Goal: Task Accomplishment & Management: Complete application form

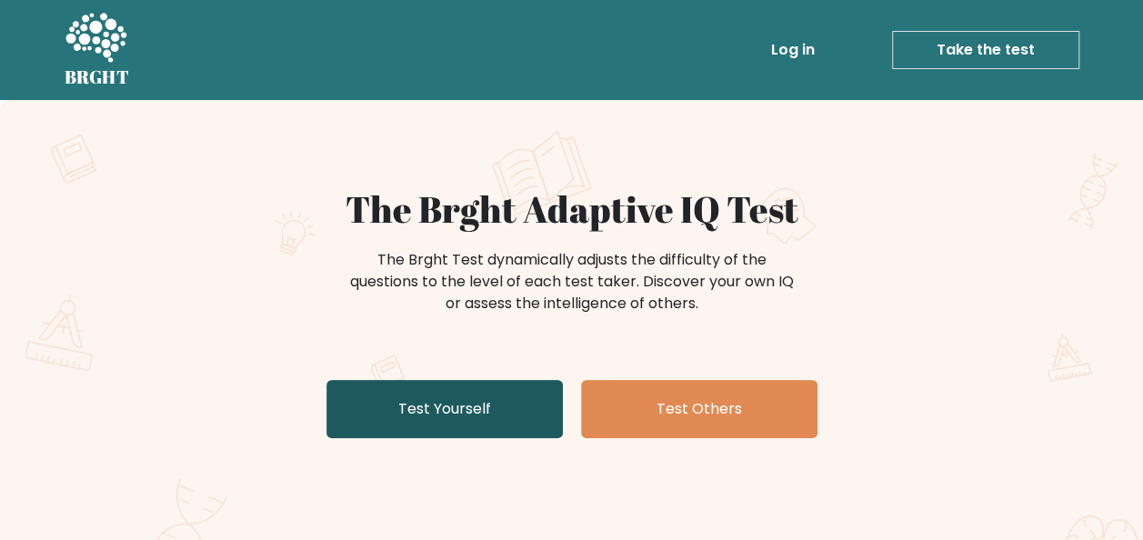
click at [462, 395] on link "Test Yourself" at bounding box center [445, 409] width 236 height 58
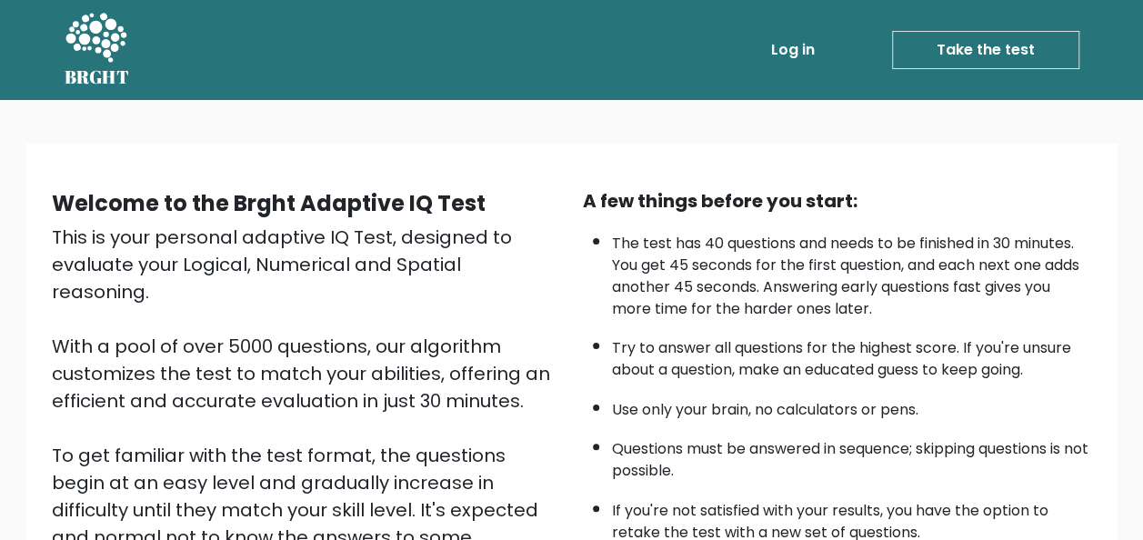
scroll to position [293, 0]
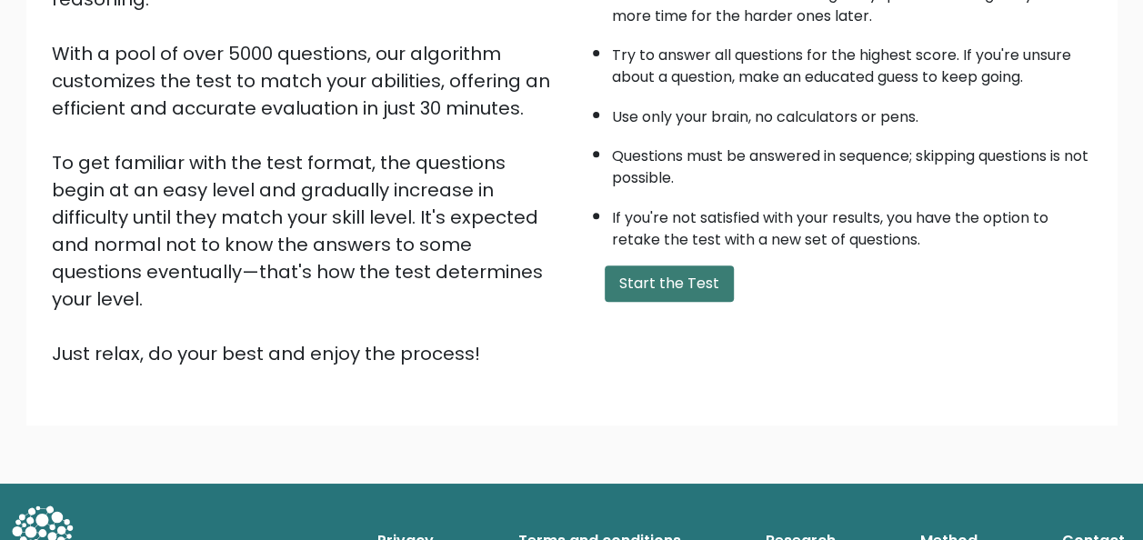
click at [676, 277] on button "Start the Test" at bounding box center [669, 284] width 129 height 36
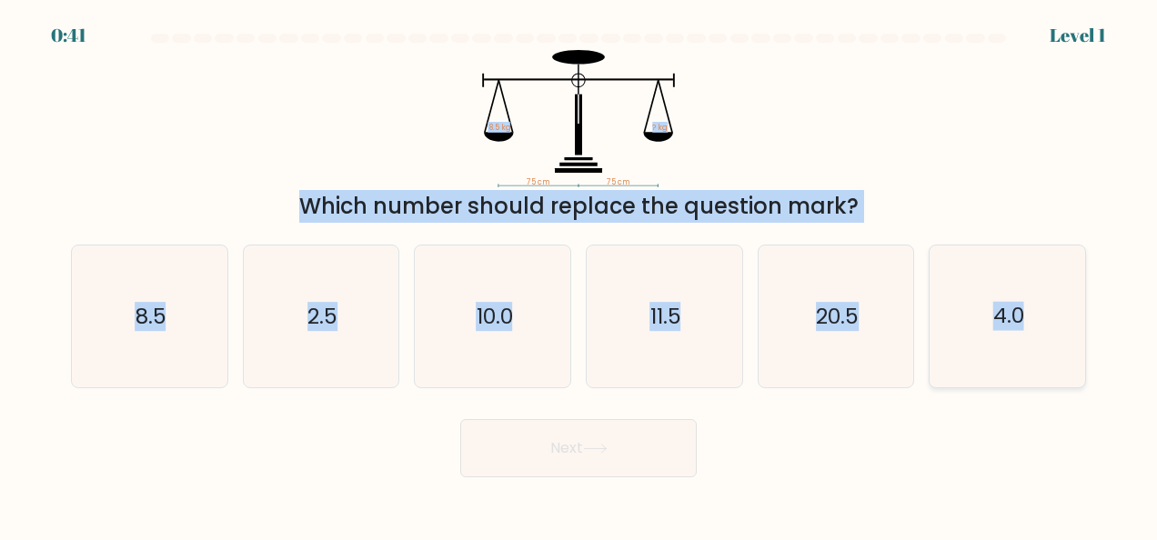
drag, startPoint x: 446, startPoint y: 118, endPoint x: 1084, endPoint y: 355, distance: 680.9
click at [1084, 355] on form at bounding box center [578, 256] width 1157 height 444
copy form "8.5 kg ? kg Which number should replace the question mark? a. 8.5 b. 2.5 c. 10.…"
click at [913, 146] on div "75 cm 75 cm 8.5 kg ? kg Which number should replace the question mark?" at bounding box center [578, 136] width 1037 height 173
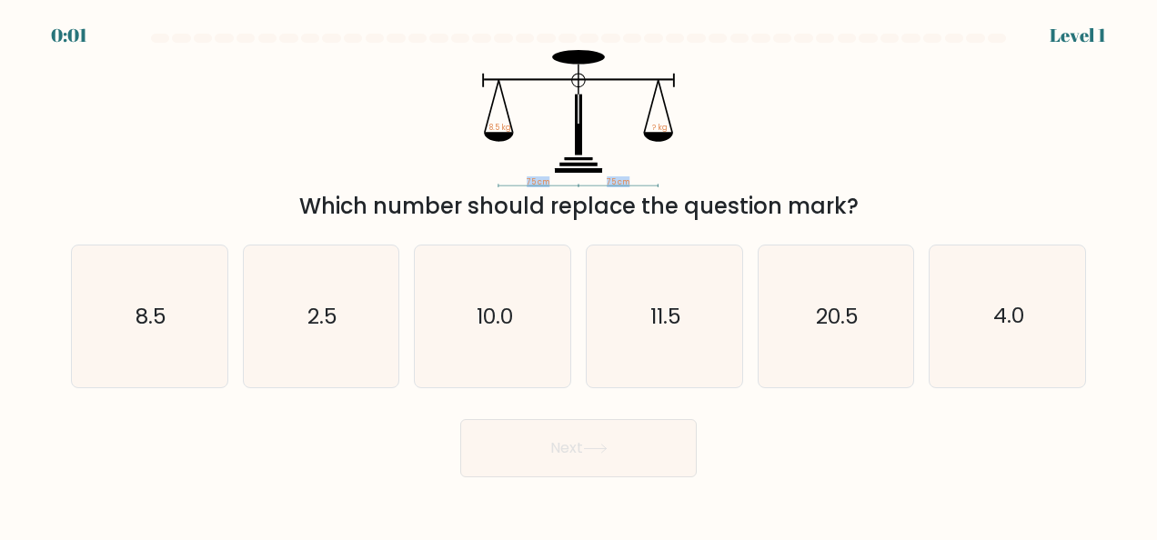
drag, startPoint x: 518, startPoint y: 174, endPoint x: 664, endPoint y: 186, distance: 146.9
click at [664, 186] on icon "75 cm 75 cm 8.5 kg ? kg" at bounding box center [579, 118] width 546 height 137
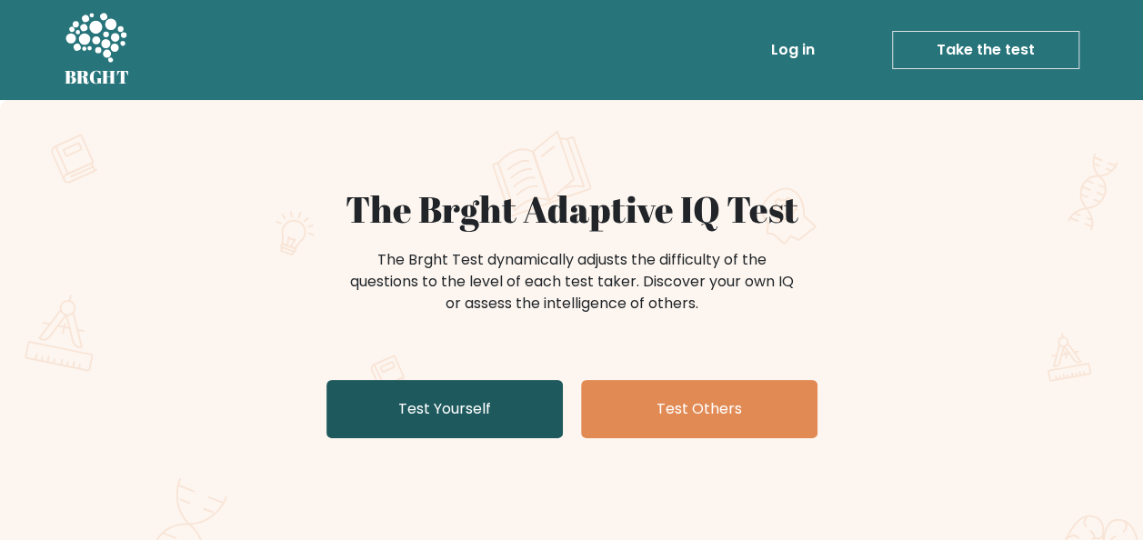
click at [509, 402] on link "Test Yourself" at bounding box center [445, 409] width 236 height 58
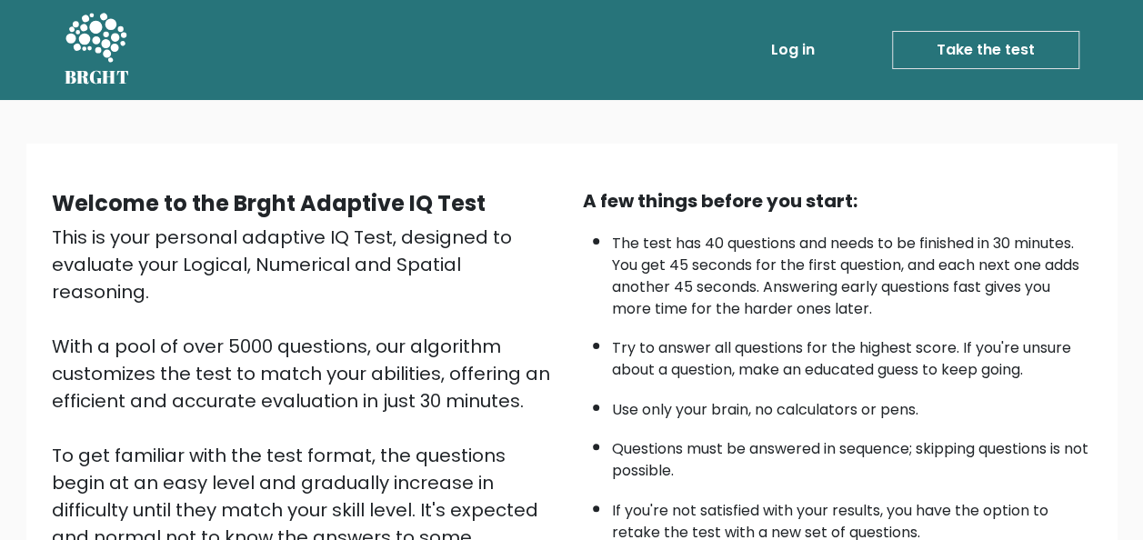
scroll to position [293, 0]
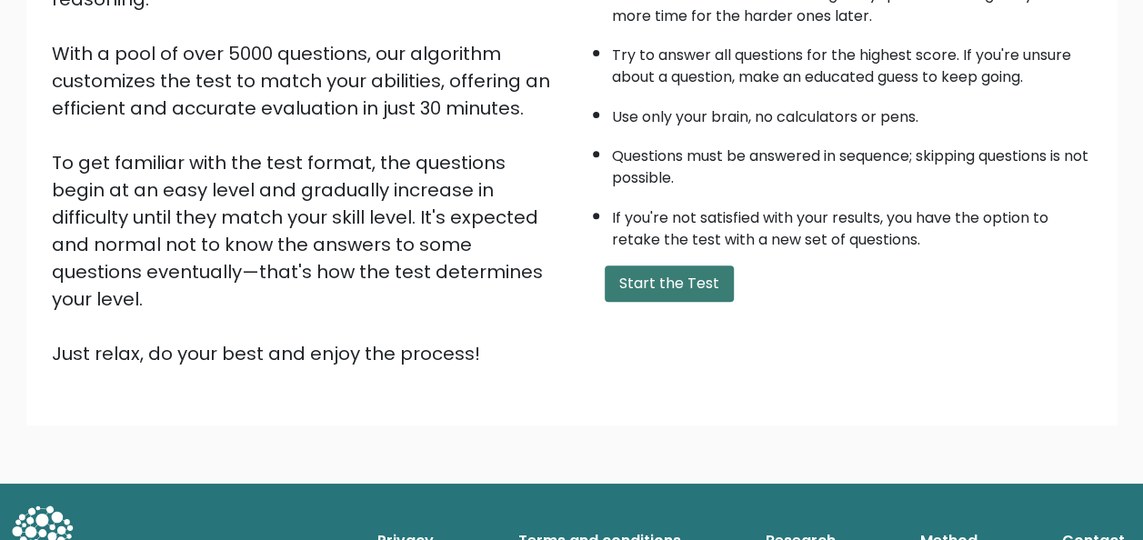
click at [686, 279] on button "Start the Test" at bounding box center [669, 284] width 129 height 36
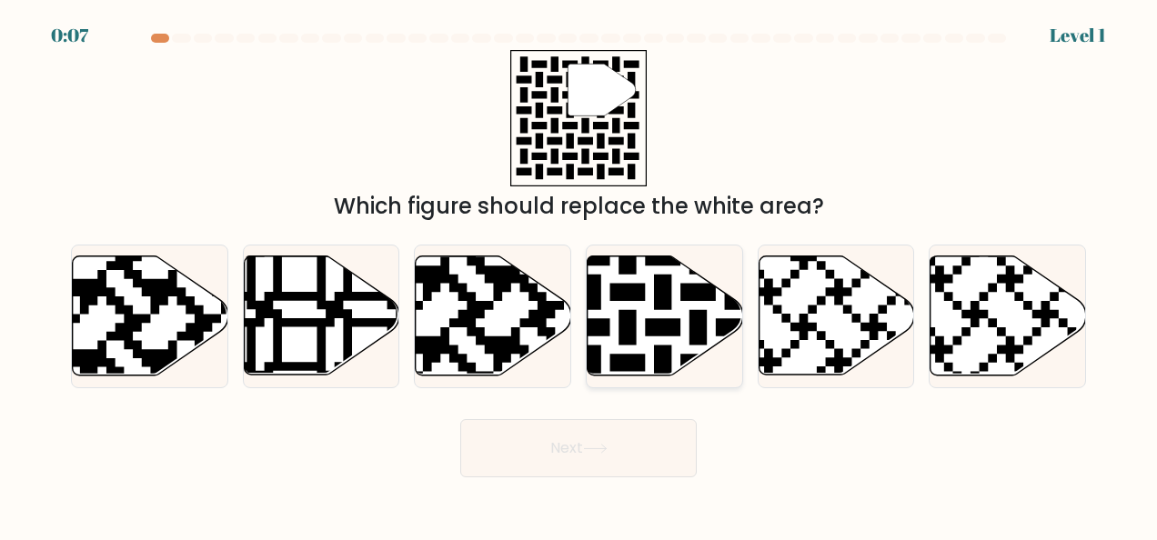
click at [634, 288] on icon at bounding box center [610, 380] width 282 height 282
click at [579, 275] on input "d." at bounding box center [578, 272] width 1 height 5
radio input "true"
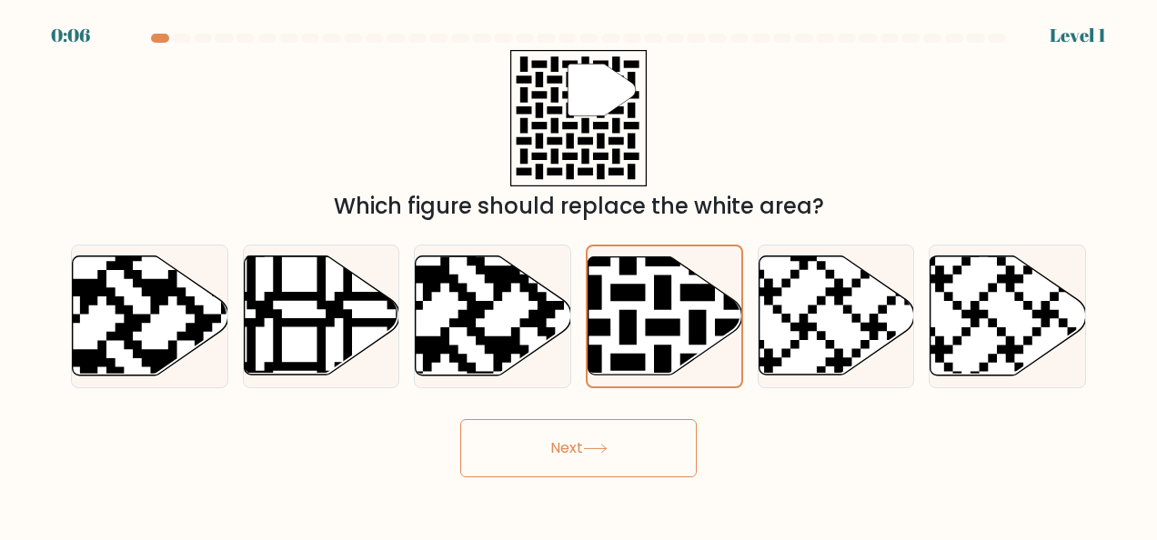
click at [591, 422] on button "Next" at bounding box center [578, 448] width 236 height 58
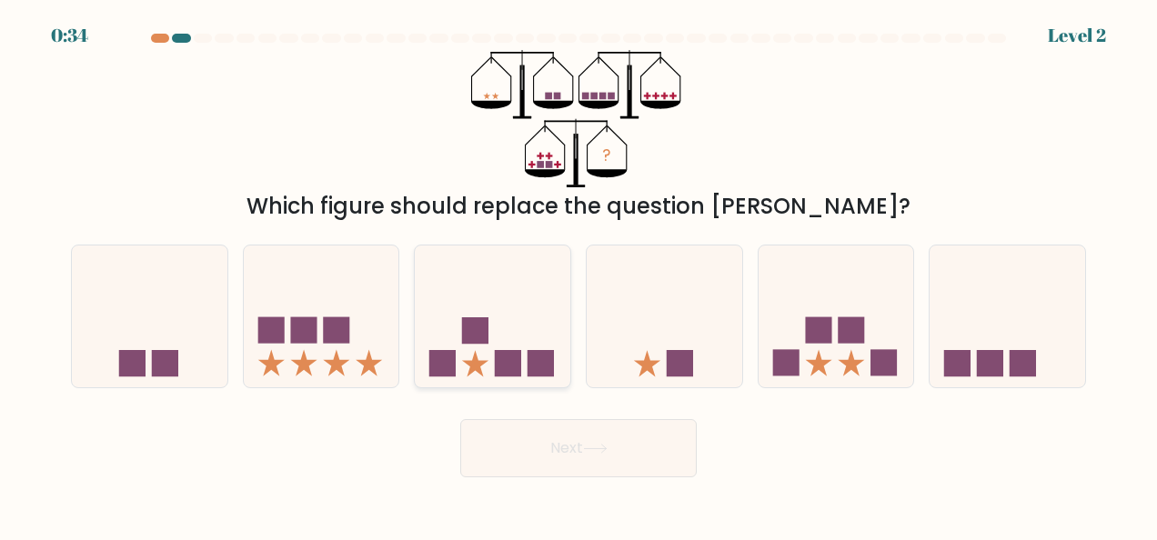
click at [549, 326] on icon at bounding box center [493, 316] width 156 height 128
click at [578, 275] on input "c." at bounding box center [578, 272] width 1 height 5
radio input "true"
click at [602, 484] on body "0:34 Level 2" at bounding box center [578, 270] width 1157 height 540
click at [604, 465] on button "Next" at bounding box center [578, 448] width 236 height 58
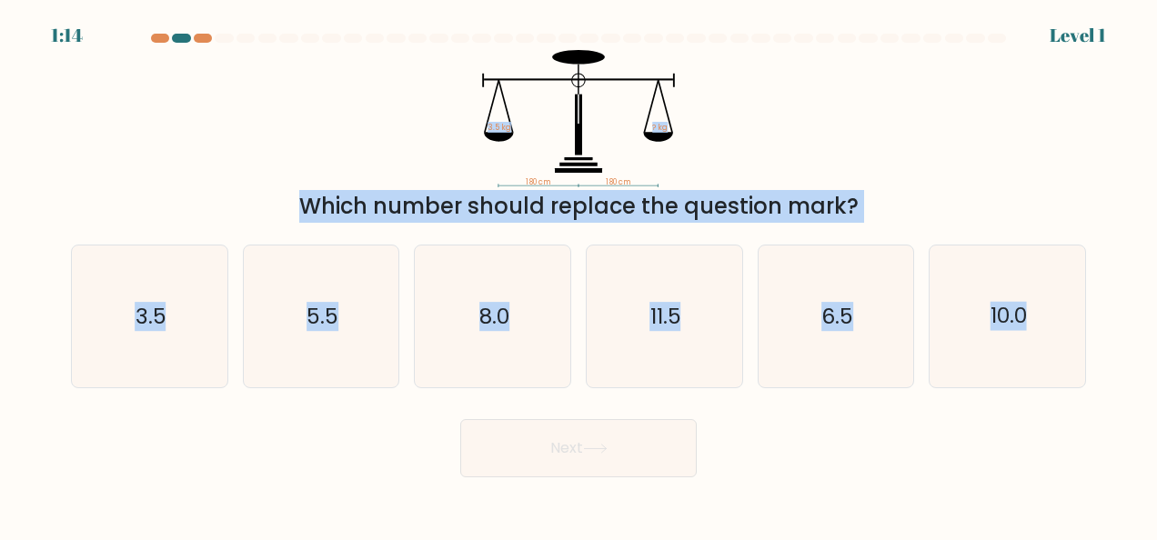
drag, startPoint x: 435, startPoint y: 127, endPoint x: 1141, endPoint y: 283, distance: 722.8
click at [1141, 283] on form at bounding box center [578, 256] width 1157 height 444
copy form "3.5 kg ? kg Which number should replace the question mark? a. 3.5 b. 5.5 c. 8.0…"
click at [820, 337] on icon "6.5" at bounding box center [836, 317] width 142 height 142
click at [579, 275] on input "e. 6.5" at bounding box center [578, 272] width 1 height 5
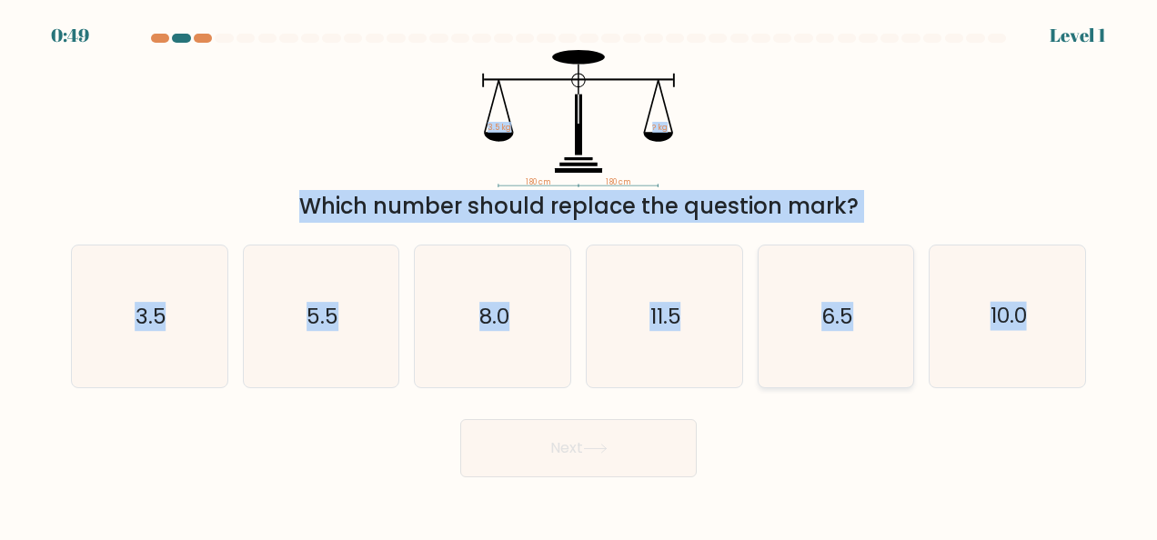
radio input "true"
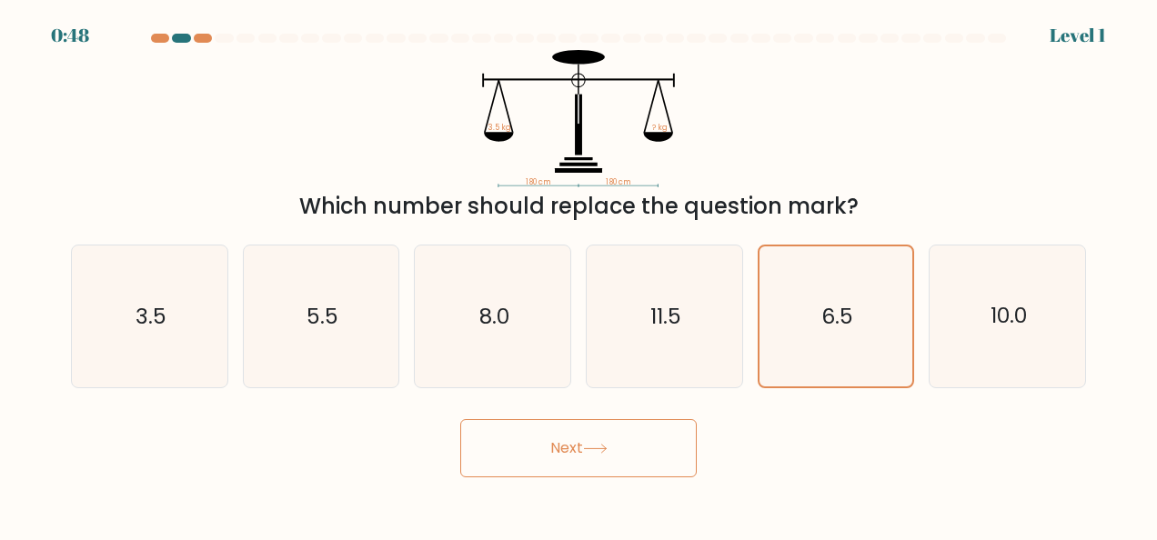
click at [600, 457] on button "Next" at bounding box center [578, 448] width 236 height 58
